Goal: Information Seeking & Learning: Find specific fact

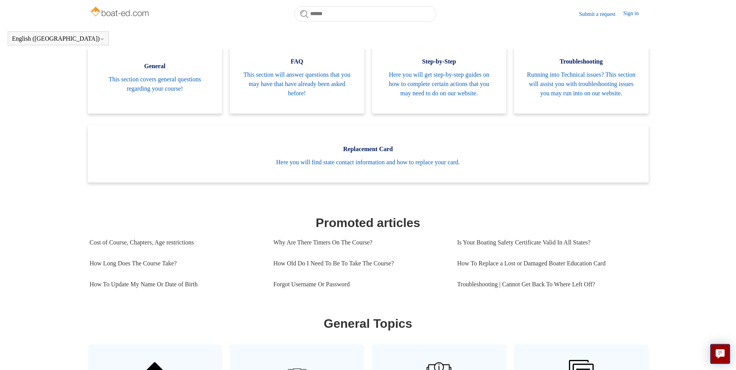
scroll to position [185, 0]
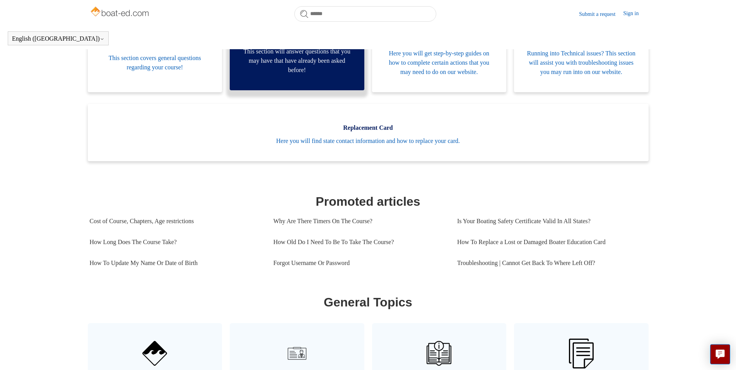
click at [313, 75] on span "This section will answer questions that you may have that have already been ask…" at bounding box center [296, 61] width 111 height 28
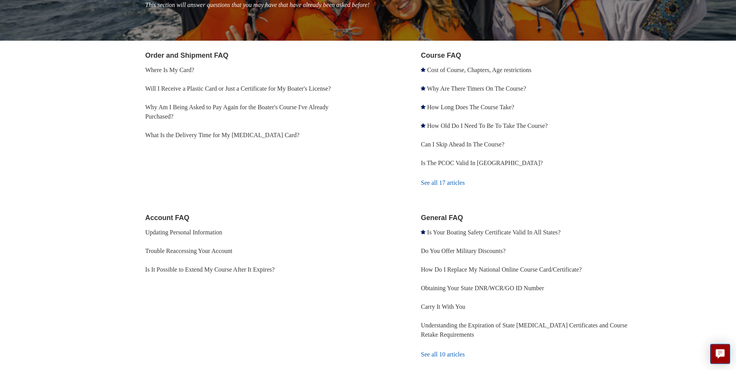
scroll to position [119, 0]
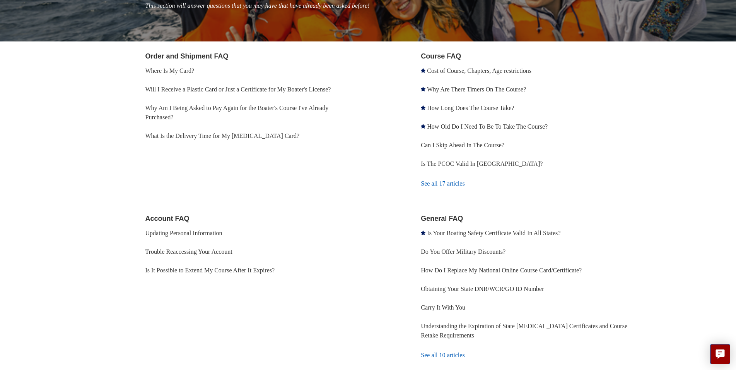
click at [453, 187] on link "See all 17 articles" at bounding box center [534, 183] width 226 height 21
click at [446, 356] on link "See all 10 articles" at bounding box center [534, 354] width 226 height 21
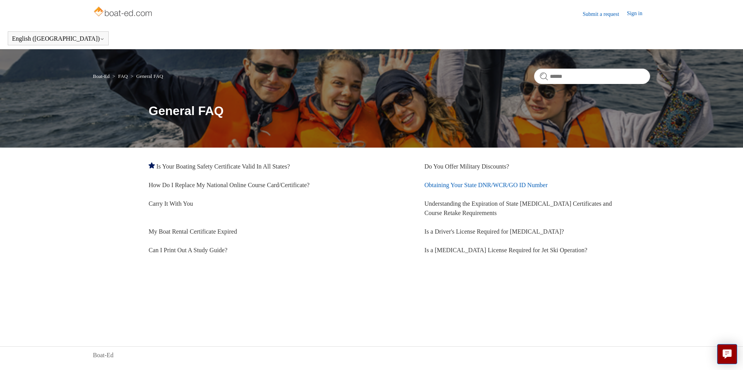
click at [468, 186] on link "Obtaining Your State DNR/WCR/GO ID Number" at bounding box center [486, 184] width 123 height 7
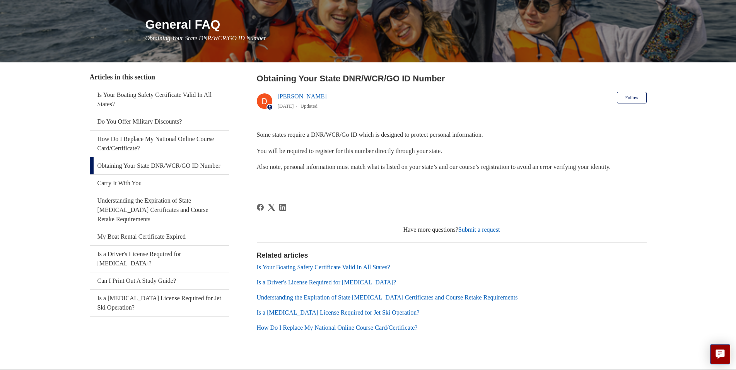
scroll to position [103, 0]
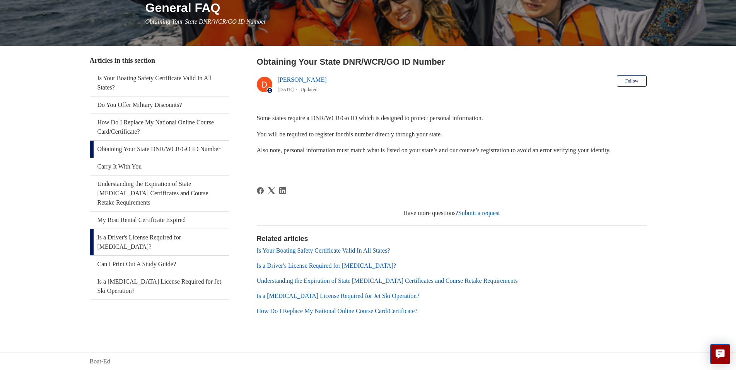
click at [143, 240] on link "Is a Driver's License Required for [MEDICAL_DATA]?" at bounding box center [159, 242] width 139 height 26
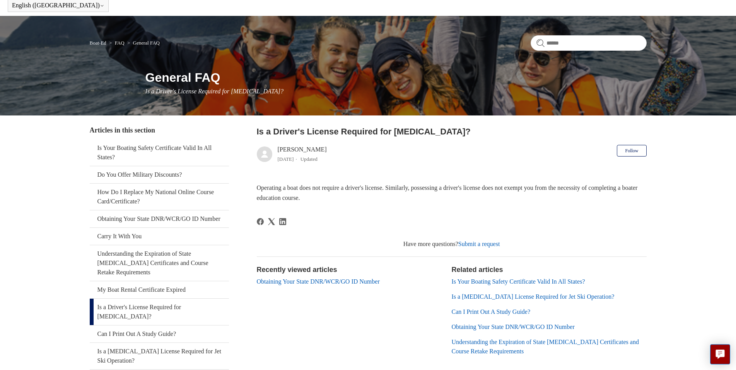
scroll to position [74, 0]
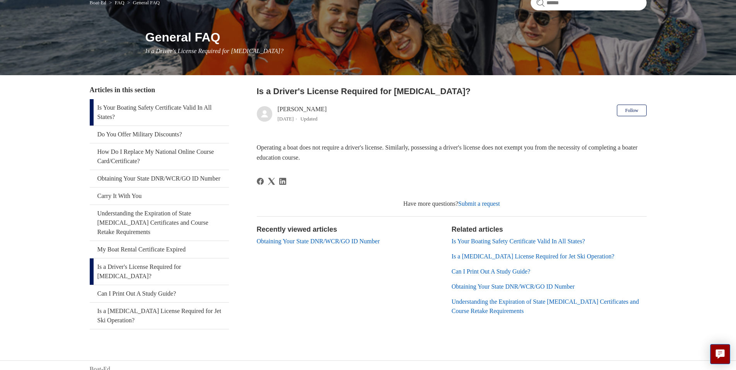
click at [143, 106] on link "Is Your Boating Safety Certificate Valid In All States?" at bounding box center [159, 112] width 139 height 26
